Goal: Navigation & Orientation: Find specific page/section

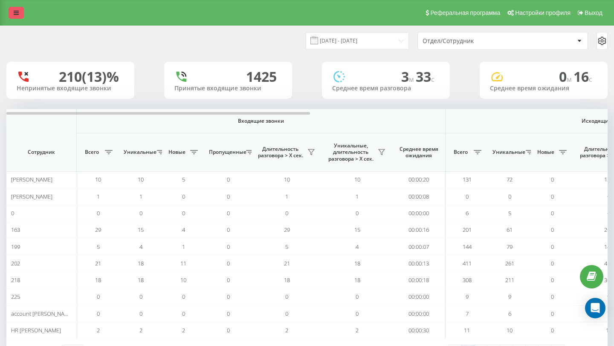
click at [18, 15] on icon at bounding box center [16, 13] width 5 height 6
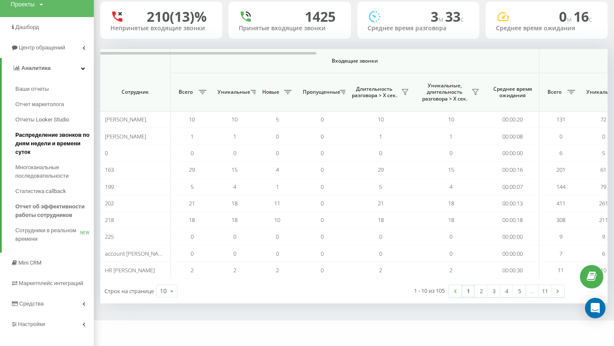
scroll to position [70, 0]
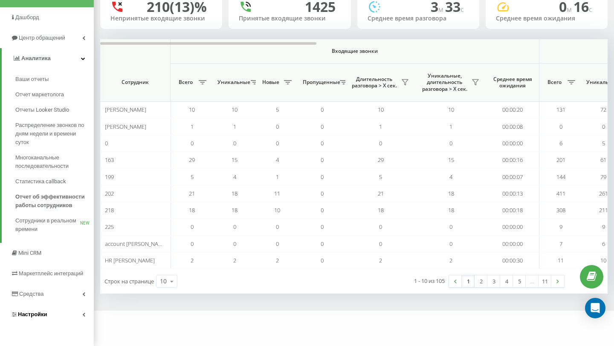
click at [36, 314] on span "Настройки" at bounding box center [32, 314] width 29 height 6
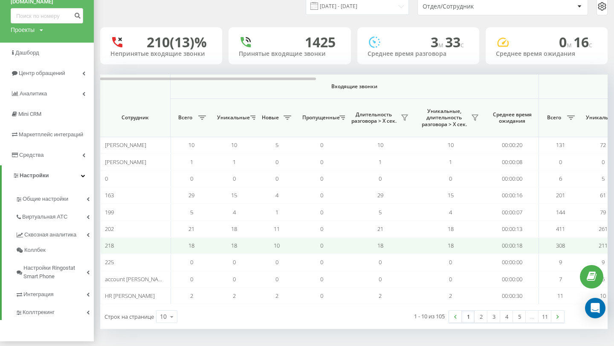
scroll to position [0, 0]
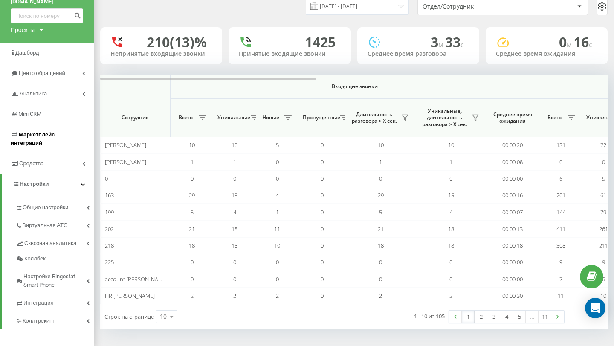
click at [35, 128] on link "Маркетплейс интеграций" at bounding box center [47, 139] width 94 height 29
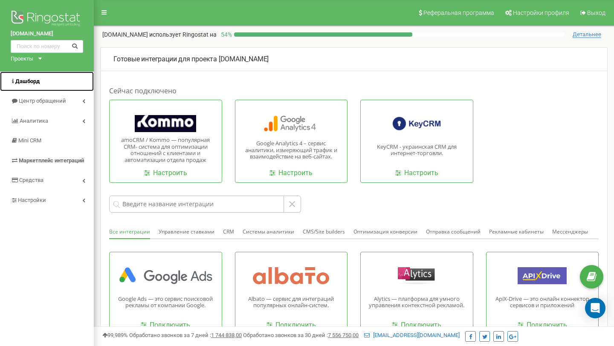
click at [31, 80] on span "Дашборд" at bounding box center [27, 81] width 24 height 6
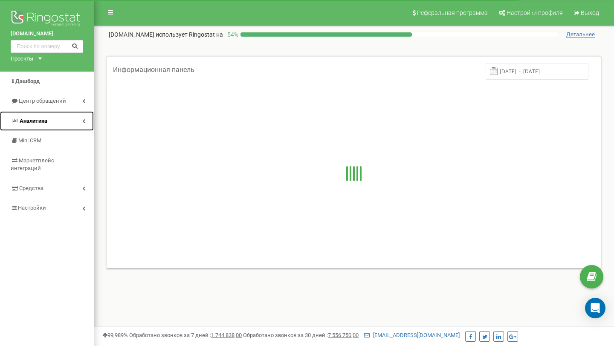
click at [87, 119] on link "Аналитика" at bounding box center [47, 121] width 94 height 20
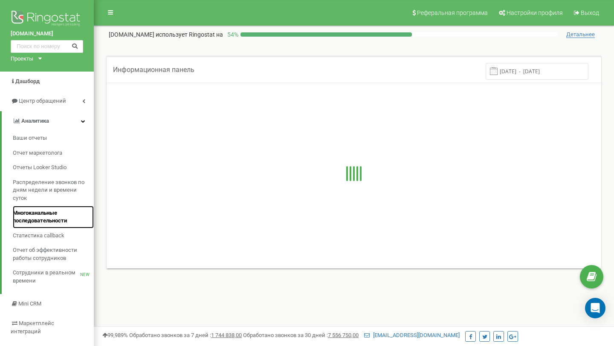
click at [52, 222] on span "Многоканальные последовательности" at bounding box center [51, 217] width 77 height 16
